Goal: Register for event/course

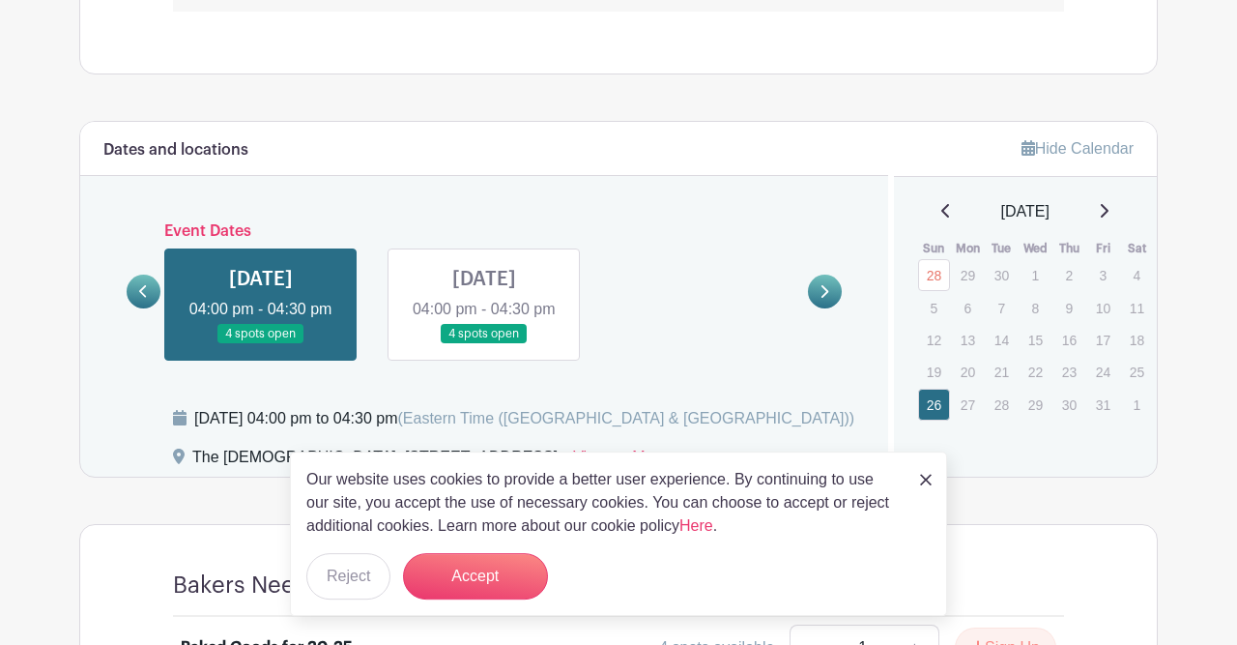
scroll to position [1221, 0]
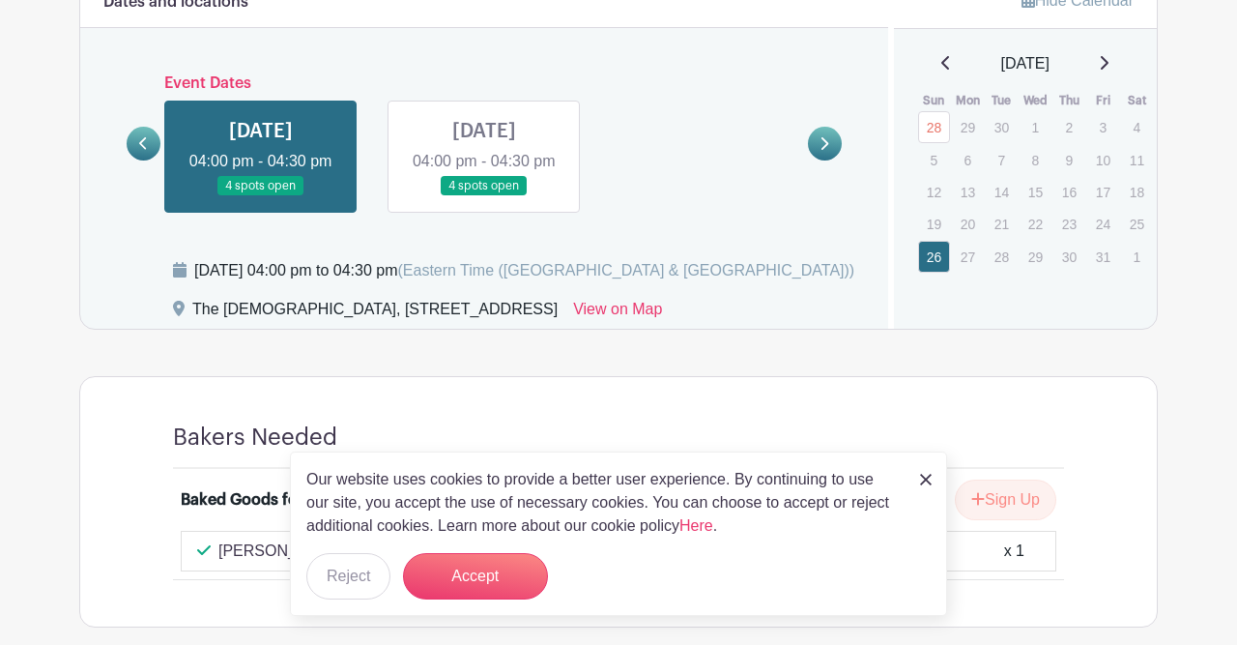
click at [261, 196] on link at bounding box center [261, 196] width 0 height 0
click at [927, 482] on img at bounding box center [926, 480] width 12 height 12
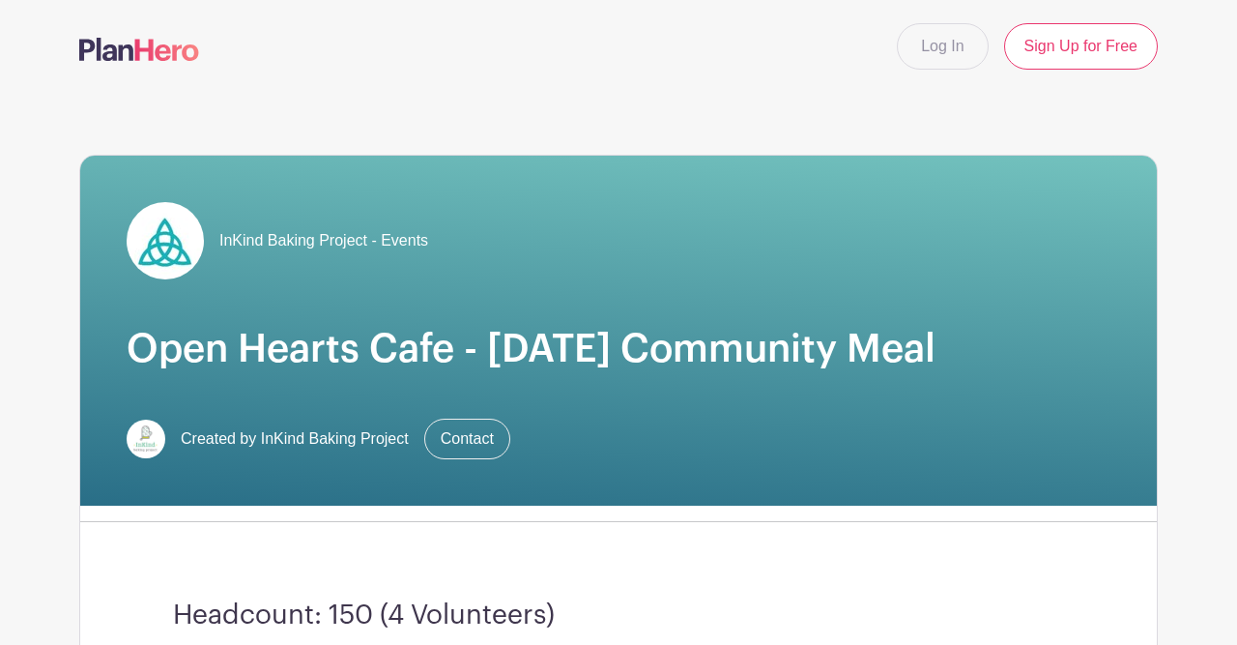
scroll to position [611, 0]
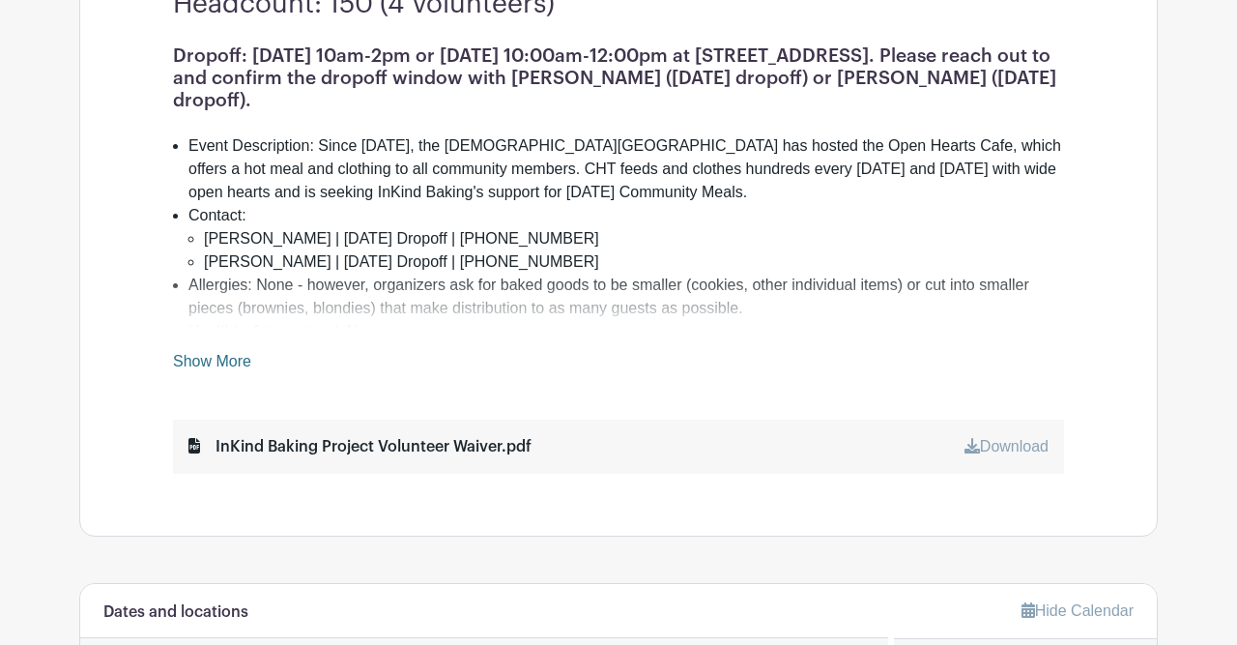
click at [237, 359] on link "Show More" at bounding box center [212, 365] width 78 height 24
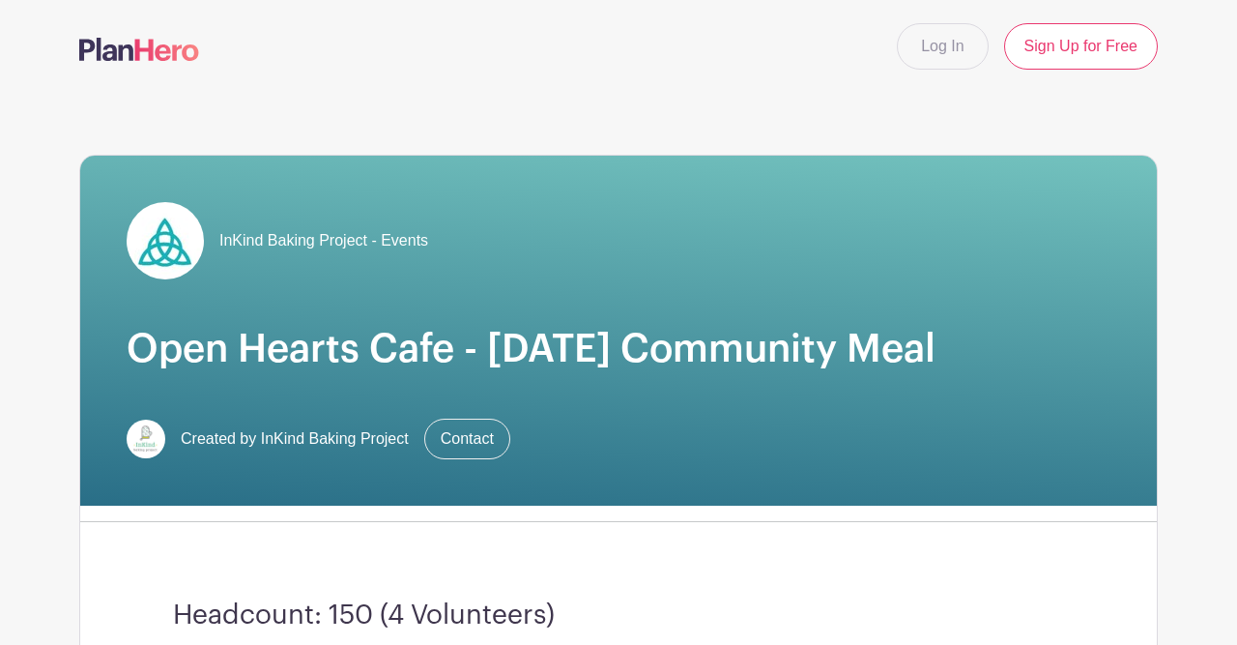
scroll to position [0, 0]
drag, startPoint x: 1235, startPoint y: 9, endPoint x: 1236, endPoint y: 145, distance: 136.3
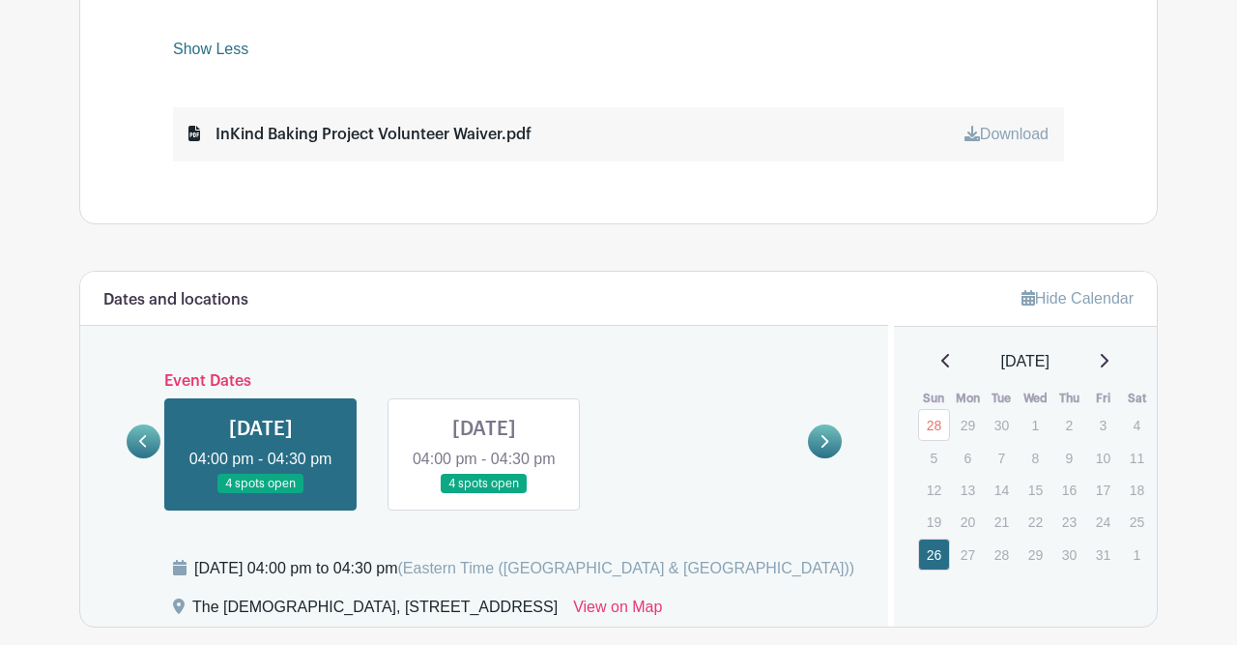
scroll to position [1122, 0]
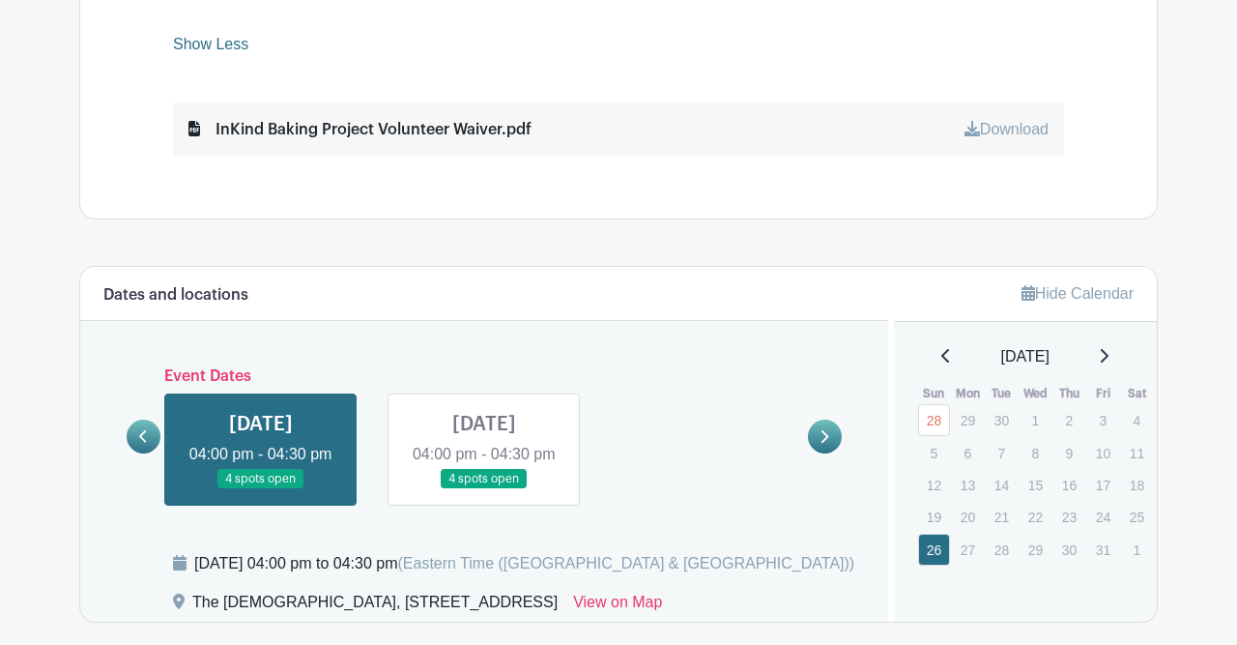
click at [261, 489] on link at bounding box center [261, 489] width 0 height 0
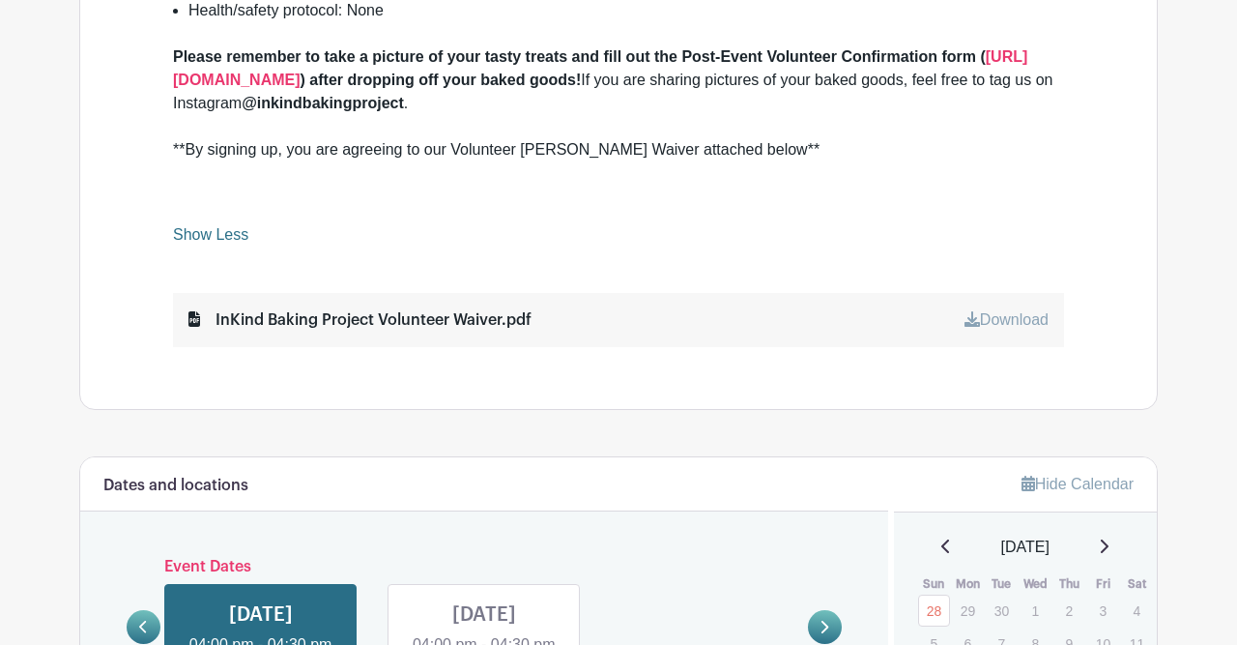
scroll to position [322, 0]
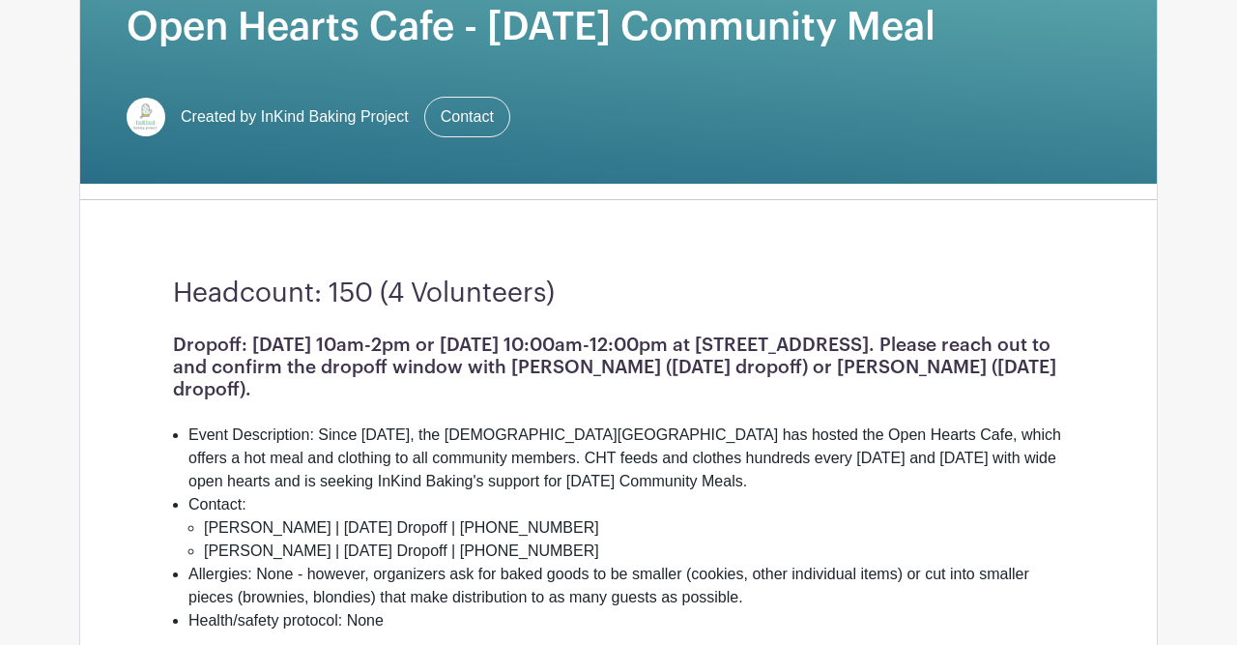
click at [1094, 409] on div "Headcount: 150 (4 Volunteers) Dropoff: [DATE] 10am-2pm or [DATE] 10:00am-12:00p…" at bounding box center [619, 617] width 984 height 803
